Goal: Information Seeking & Learning: Learn about a topic

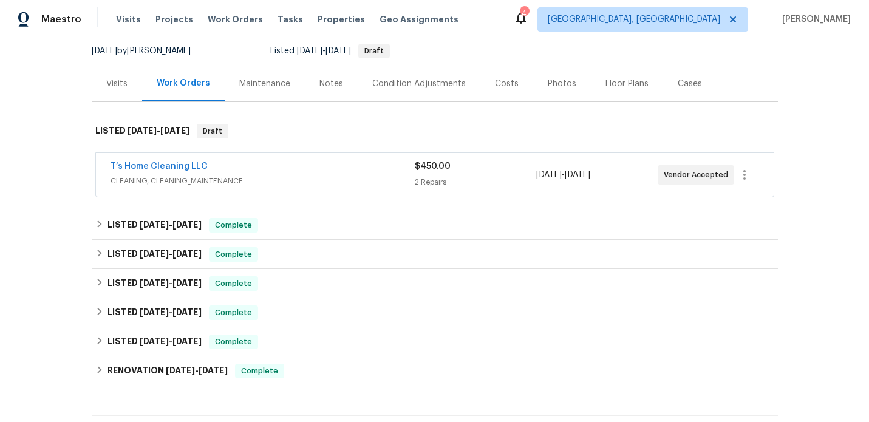
scroll to position [144, 0]
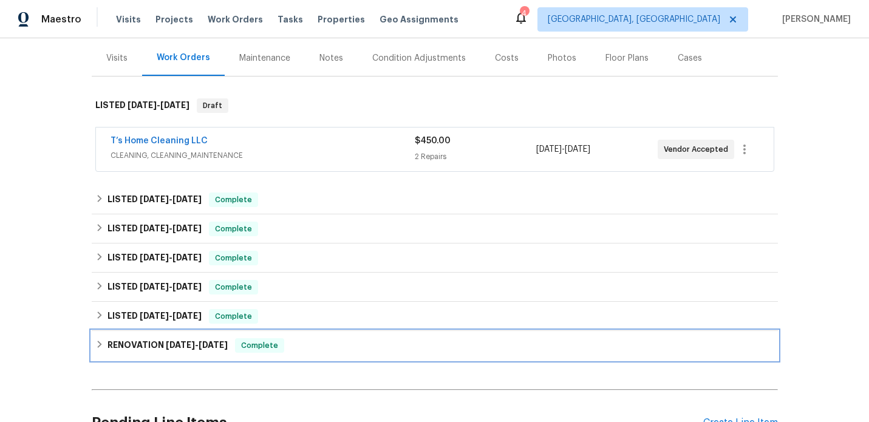
click at [147, 342] on h6 "RENOVATION 4/18/25 - 4/24/25" at bounding box center [167, 345] width 120 height 15
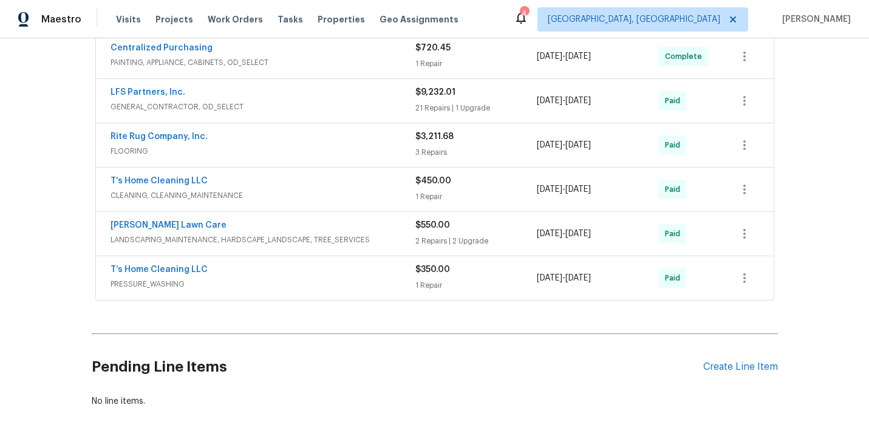
scroll to position [493, 0]
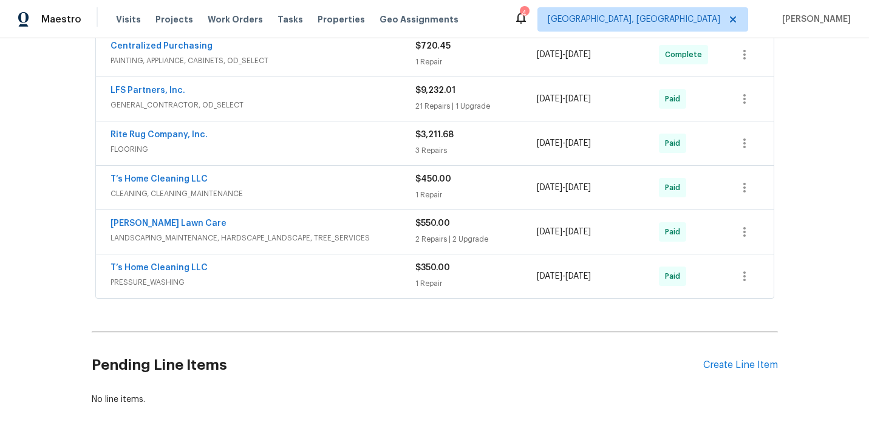
click at [390, 226] on div "[PERSON_NAME] Lawn Care" at bounding box center [263, 224] width 305 height 15
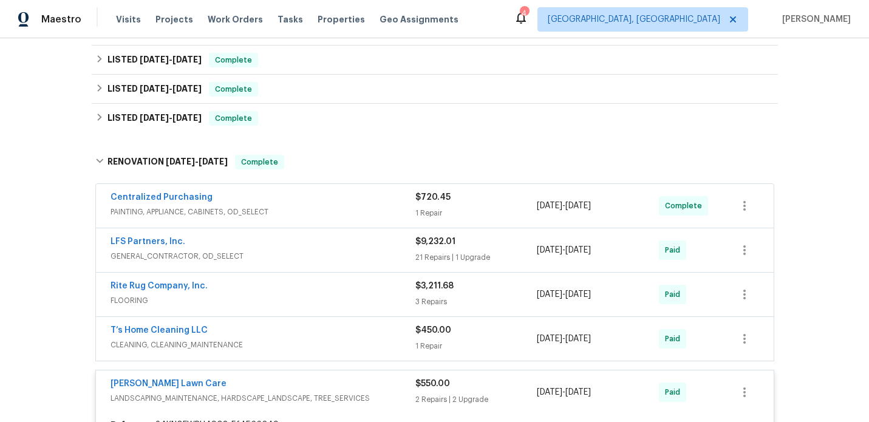
scroll to position [199, 0]
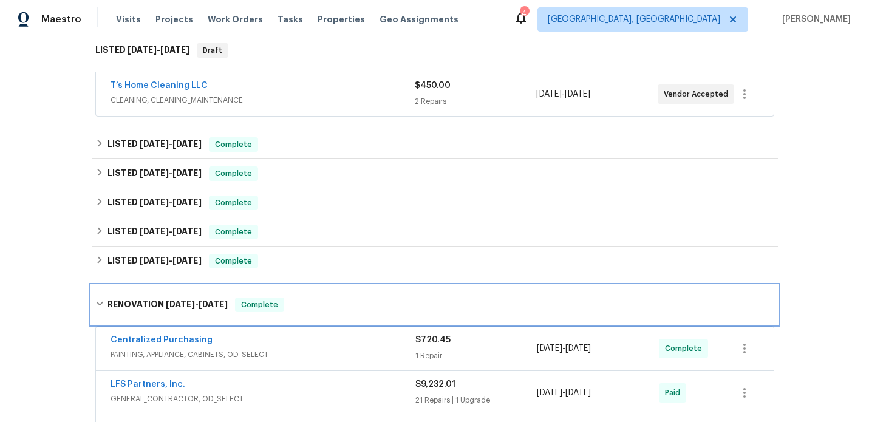
click at [152, 301] on h6 "RENOVATION 4/18/25 - 4/24/25" at bounding box center [167, 305] width 120 height 15
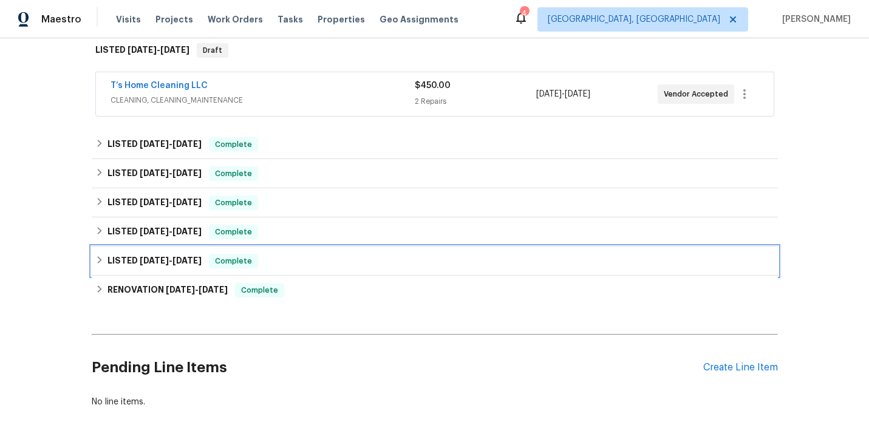
click at [151, 260] on span "[DATE]" at bounding box center [154, 260] width 29 height 9
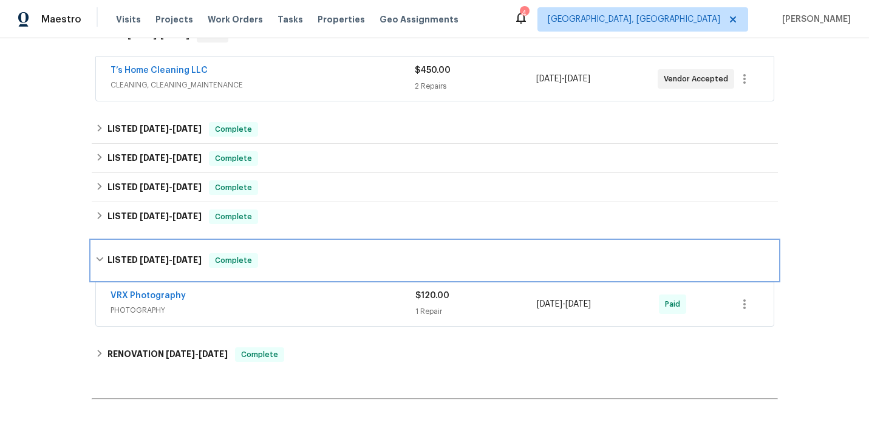
scroll to position [216, 0]
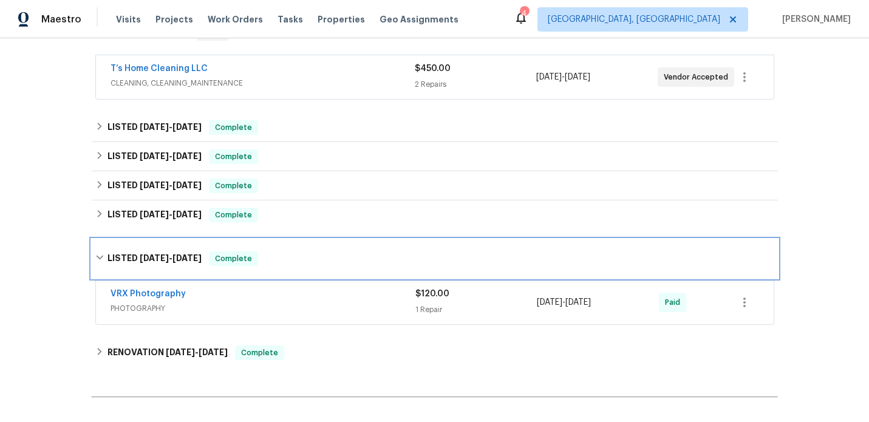
click at [125, 253] on h6 "LISTED 4/26/25 - 4/28/25" at bounding box center [154, 258] width 94 height 15
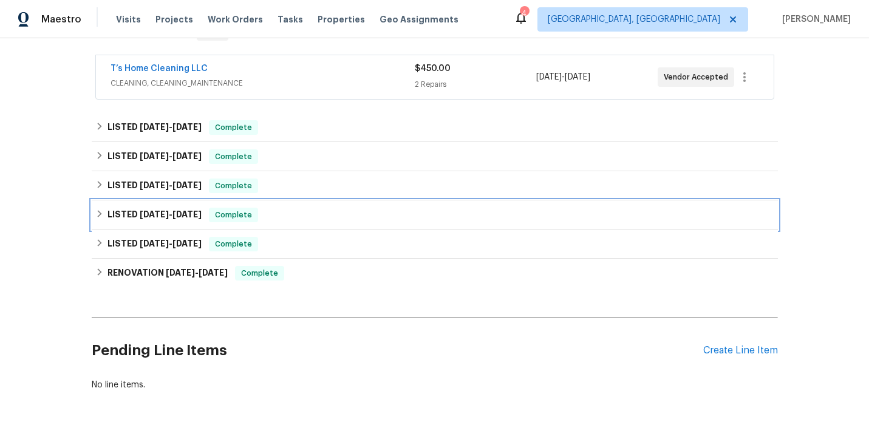
click at [147, 215] on span "[DATE]" at bounding box center [154, 214] width 29 height 9
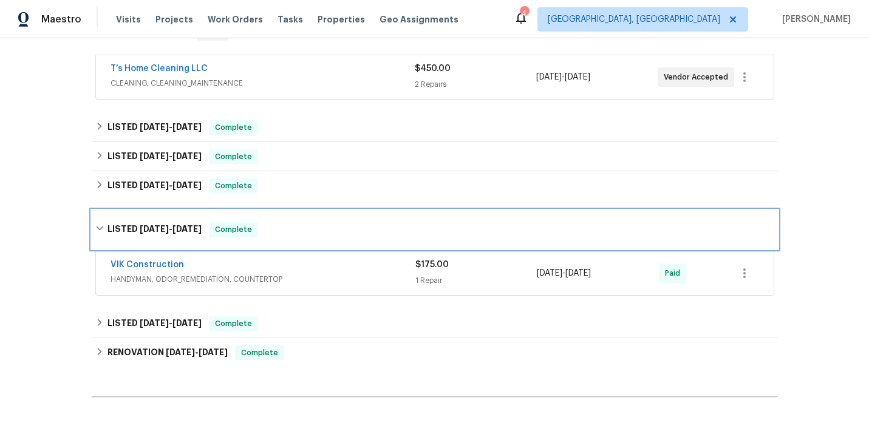
click at [146, 216] on div "LISTED 5/16/25 - 5/20/25 Complete" at bounding box center [435, 229] width 686 height 39
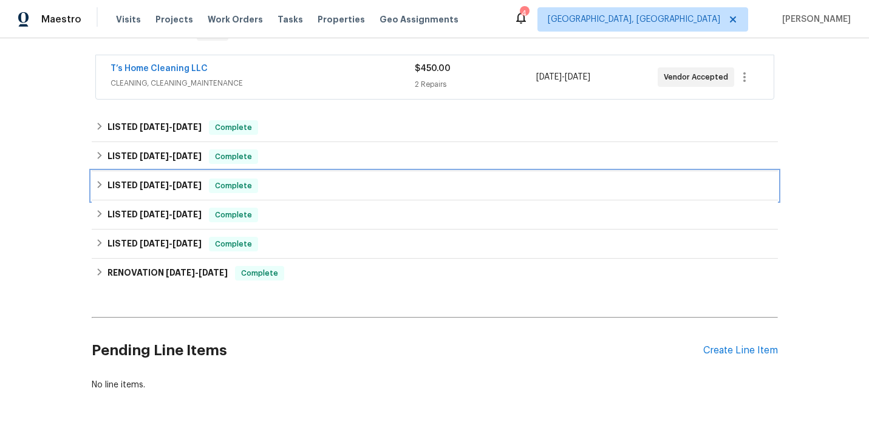
click at [158, 187] on span "[DATE]" at bounding box center [154, 185] width 29 height 9
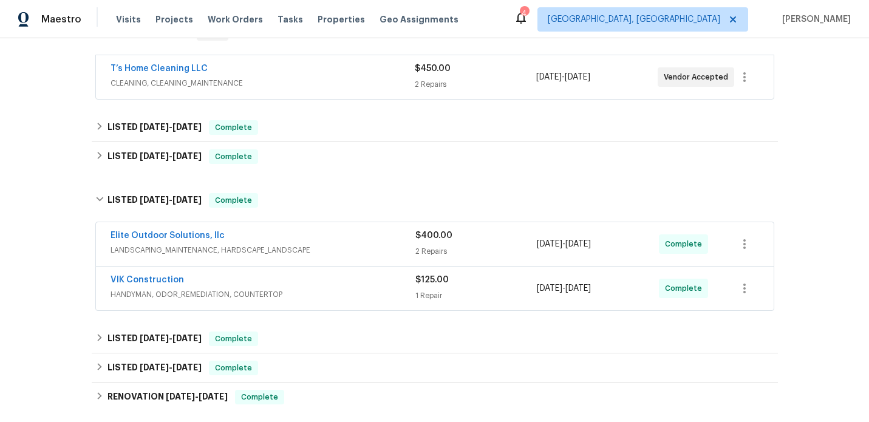
click at [341, 248] on span "LANDSCAPING_MAINTENANCE, HARDSCAPE_LANDSCAPE" at bounding box center [263, 250] width 305 height 12
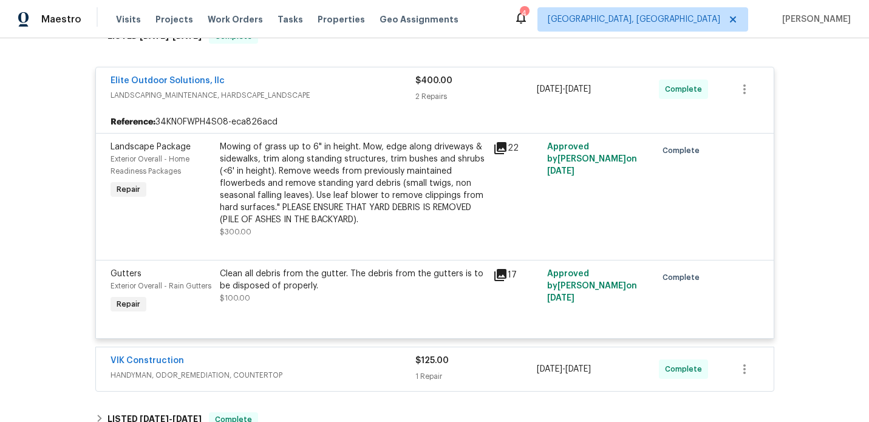
scroll to position [385, 0]
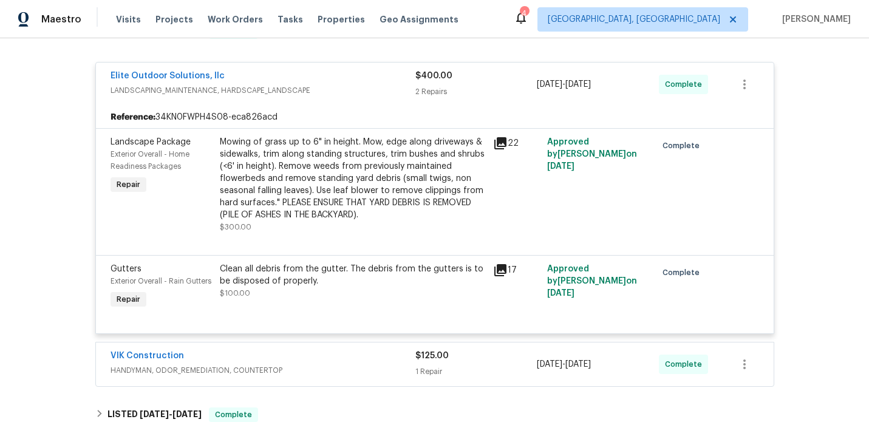
click at [502, 145] on icon at bounding box center [500, 143] width 15 height 15
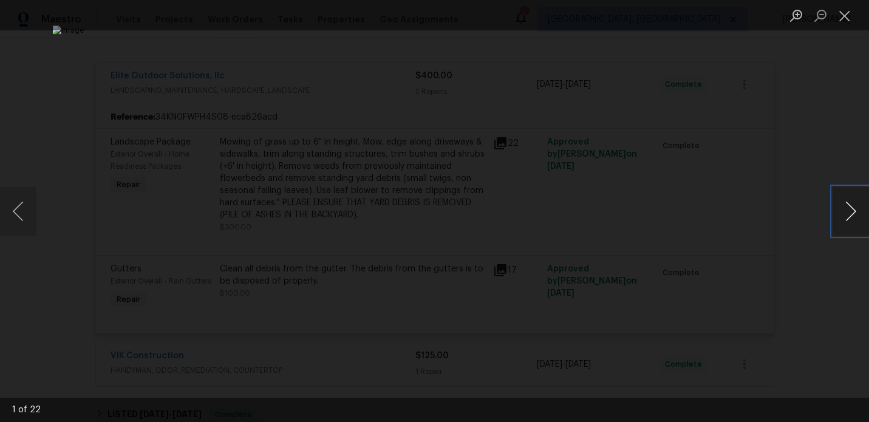
click at [847, 204] on button "Next image" at bounding box center [850, 211] width 36 height 49
click at [845, 23] on button "Close lightbox" at bounding box center [844, 15] width 24 height 21
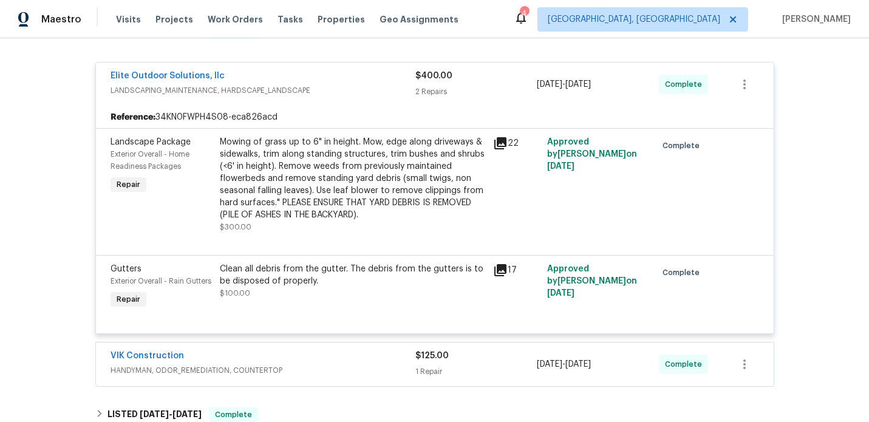
scroll to position [209, 0]
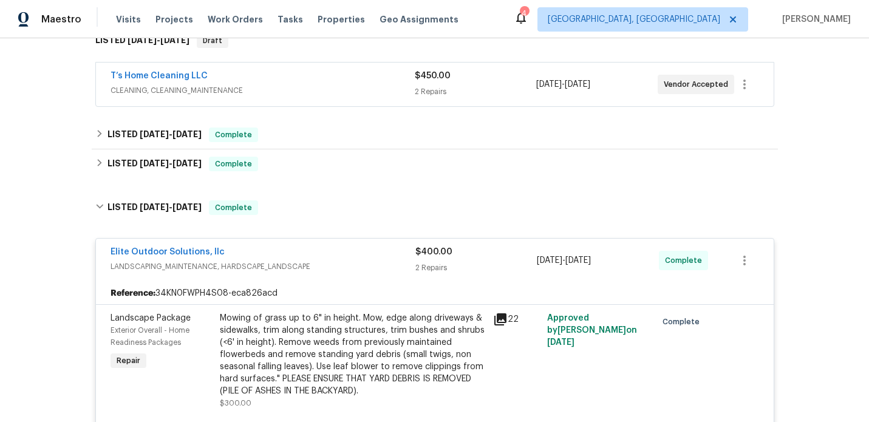
click at [315, 262] on span "LANDSCAPING_MAINTENANCE, HARDSCAPE_LANDSCAPE" at bounding box center [263, 266] width 305 height 12
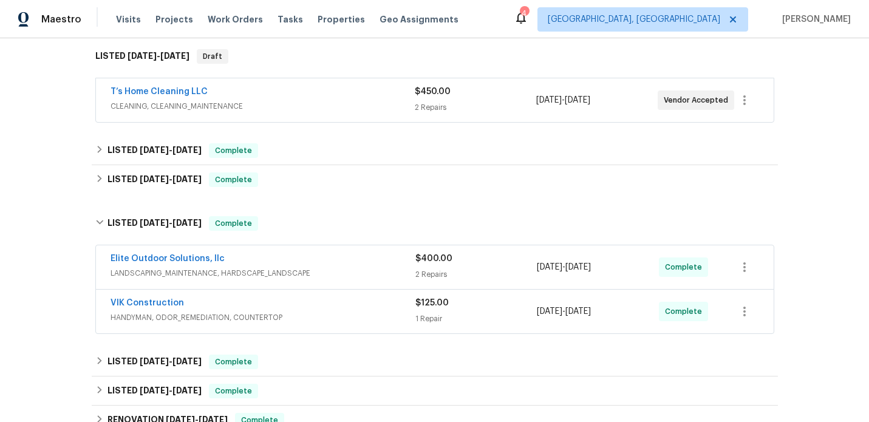
scroll to position [190, 0]
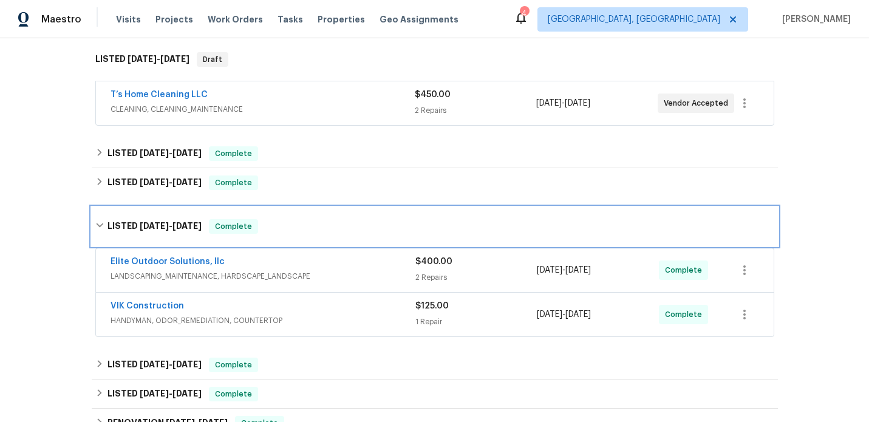
click at [132, 225] on h6 "LISTED 8/1/25 - 8/13/25" at bounding box center [154, 226] width 94 height 15
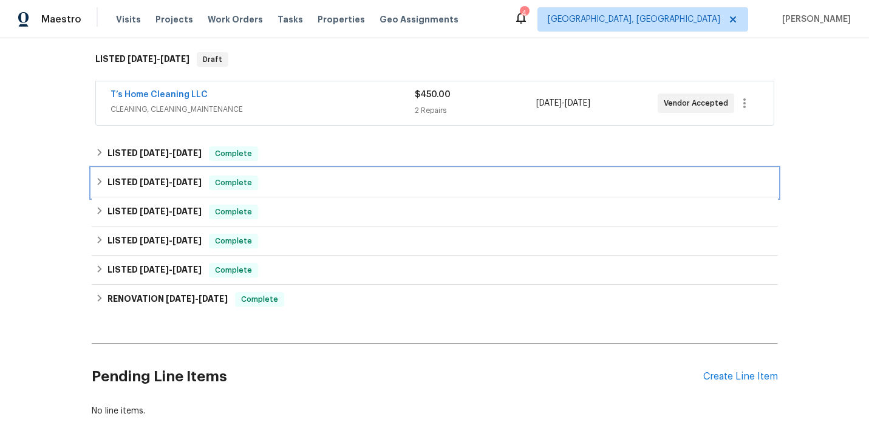
click at [148, 183] on span "[DATE]" at bounding box center [154, 182] width 29 height 9
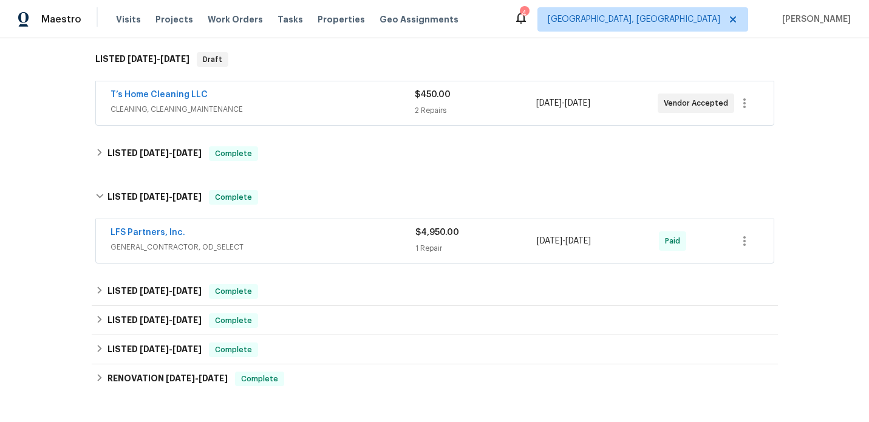
click at [313, 241] on span "GENERAL_CONTRACTOR, OD_SELECT" at bounding box center [263, 247] width 305 height 12
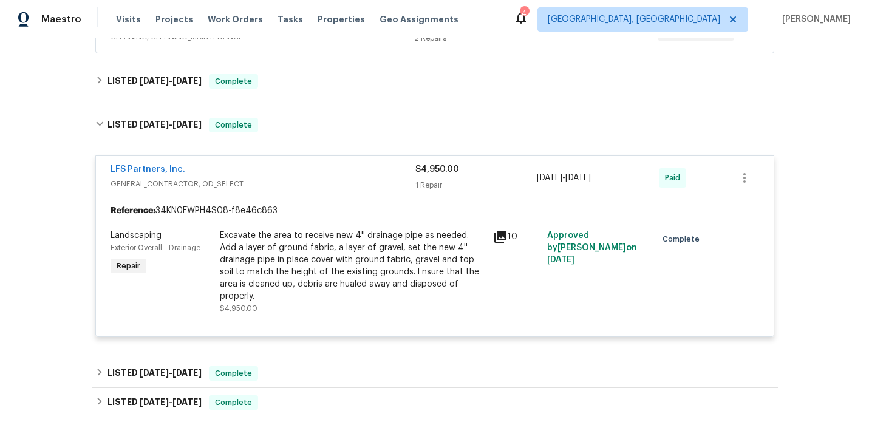
scroll to position [305, 0]
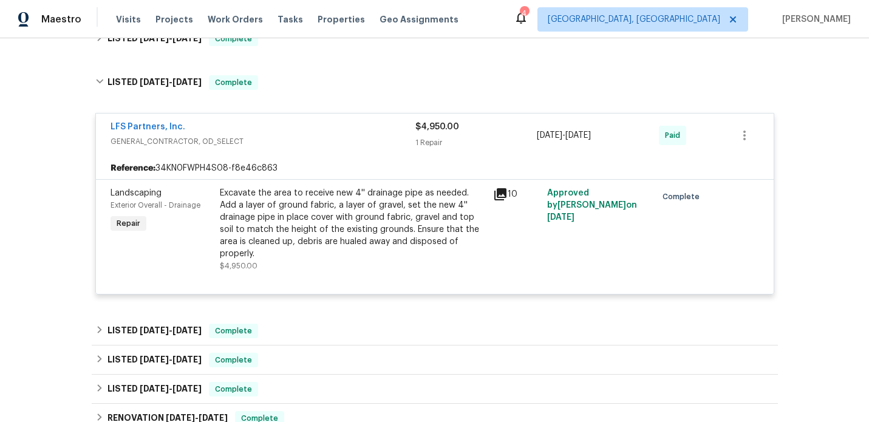
click at [502, 196] on icon at bounding box center [500, 194] width 15 height 15
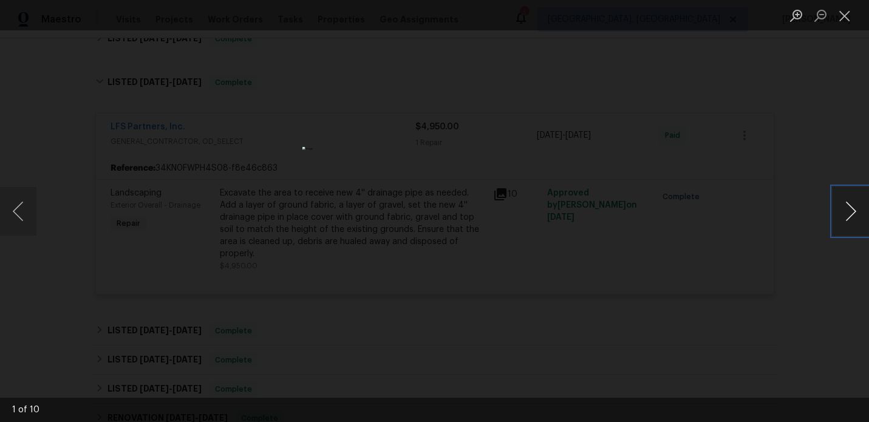
click at [853, 212] on button "Next image" at bounding box center [850, 211] width 36 height 49
click at [853, 211] on button "Next image" at bounding box center [850, 211] width 36 height 49
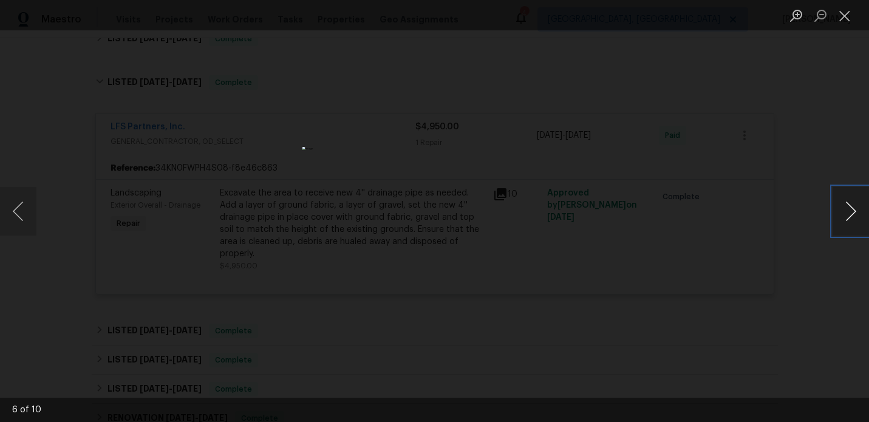
click at [853, 211] on button "Next image" at bounding box center [850, 211] width 36 height 49
click at [840, 9] on button "Close lightbox" at bounding box center [844, 15] width 24 height 21
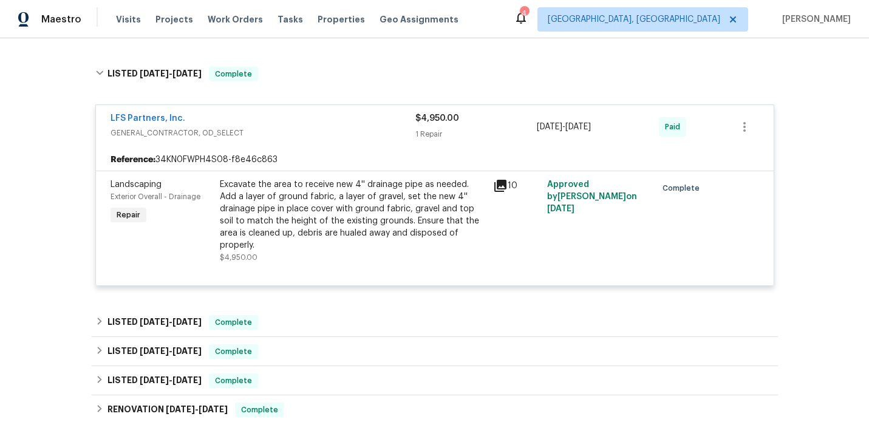
scroll to position [324, 0]
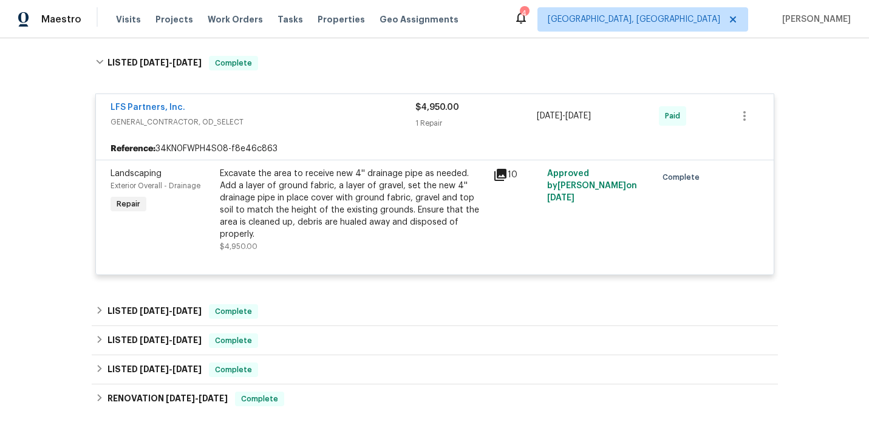
click at [502, 179] on icon at bounding box center [500, 175] width 15 height 15
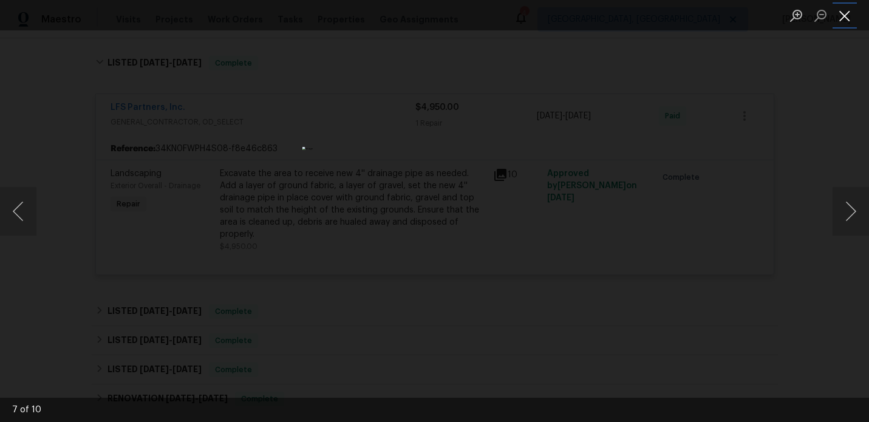
click at [848, 17] on button "Close lightbox" at bounding box center [844, 15] width 24 height 21
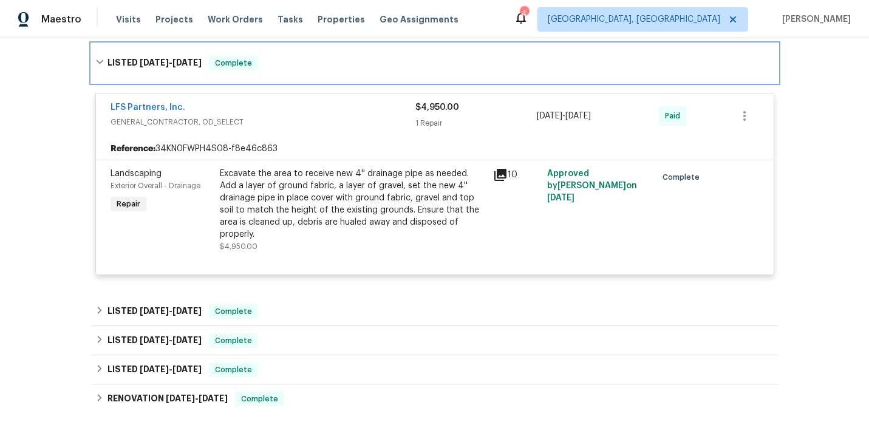
click at [140, 63] on span "[DATE]" at bounding box center [154, 62] width 29 height 9
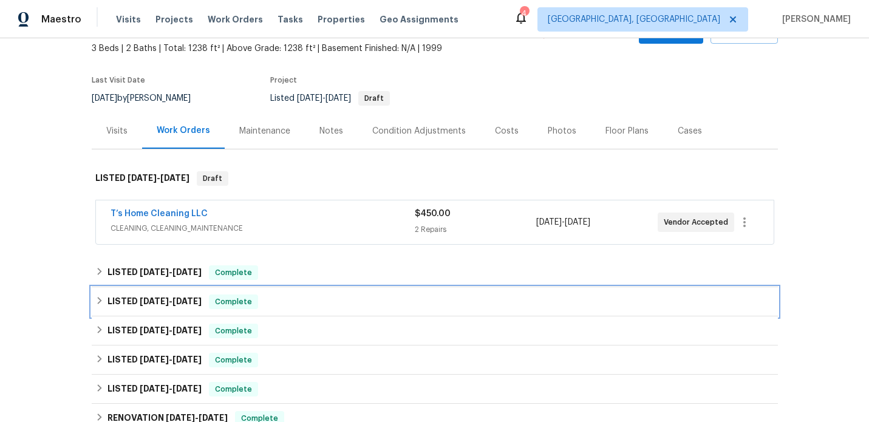
scroll to position [0, 0]
